Goal: Navigation & Orientation: Find specific page/section

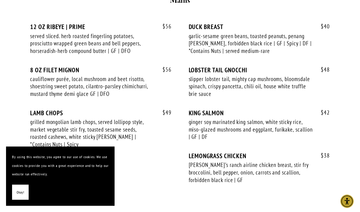
scroll to position [1163, 0]
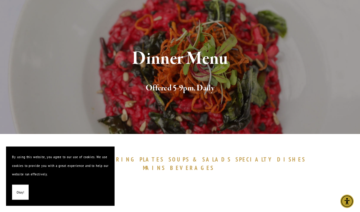
scroll to position [0, 0]
